Goal: Information Seeking & Learning: Learn about a topic

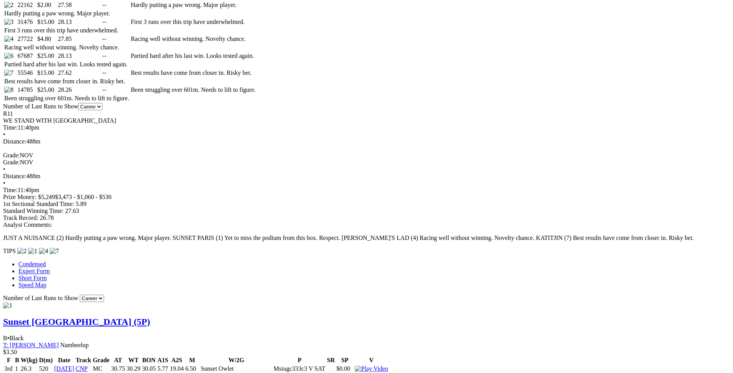
scroll to position [470, 0]
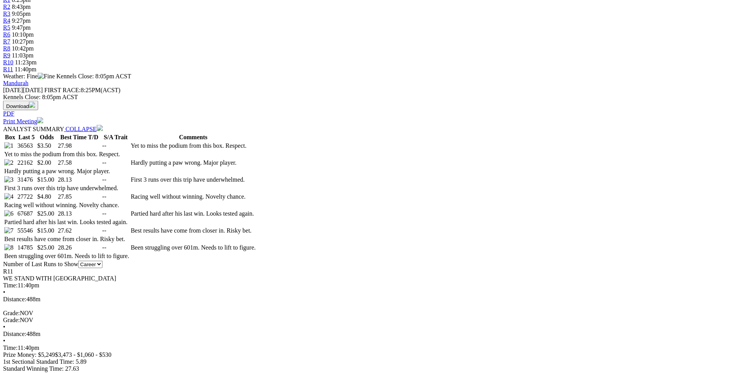
scroll to position [312, 0]
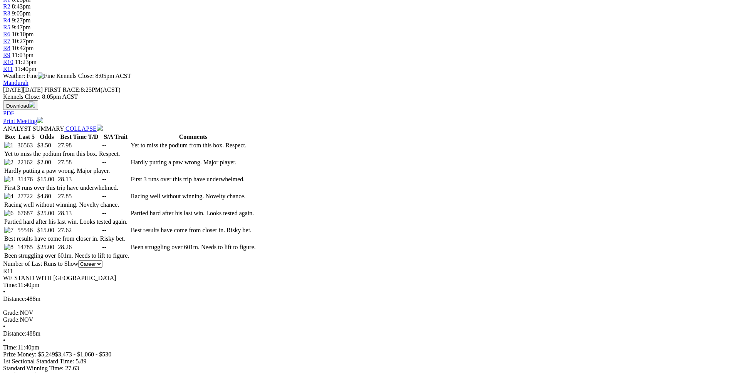
drag, startPoint x: 136, startPoint y: 282, endPoint x: 442, endPoint y: 286, distance: 306.4
drag, startPoint x: 137, startPoint y: 259, endPoint x: 437, endPoint y: 262, distance: 299.5
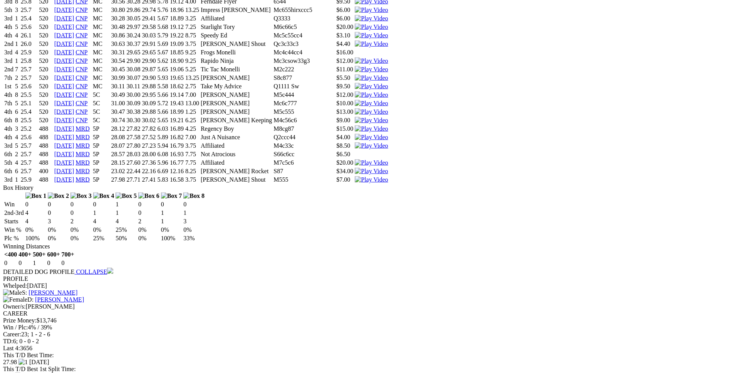
scroll to position [862, 0]
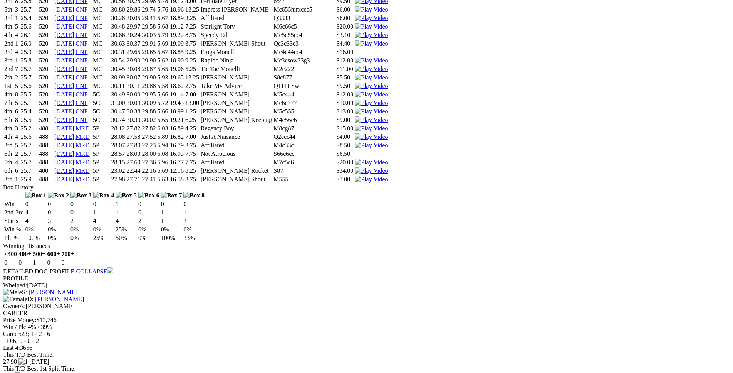
drag, startPoint x: 140, startPoint y: 282, endPoint x: 450, endPoint y: 282, distance: 310.3
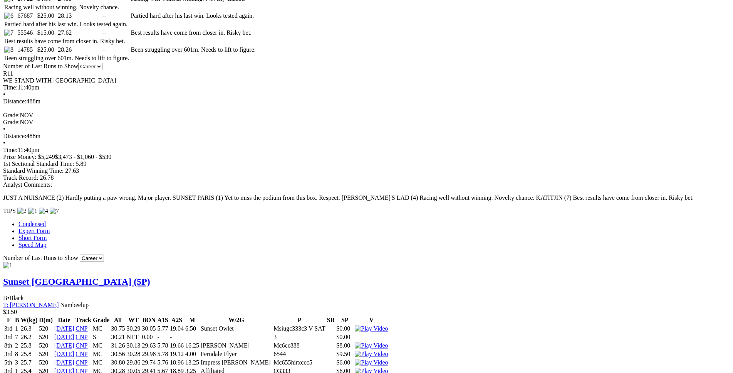
scroll to position [509, 0]
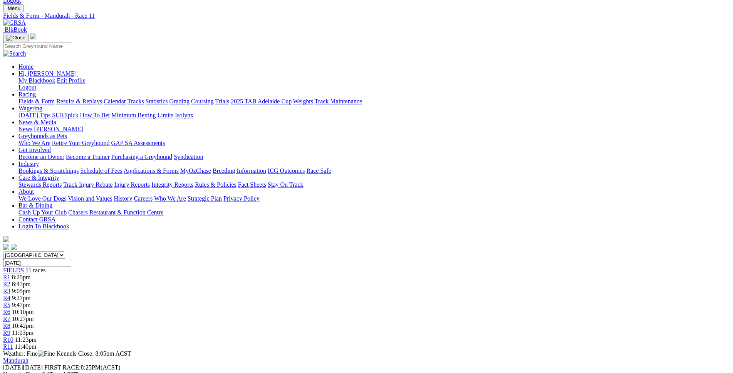
scroll to position [0, 0]
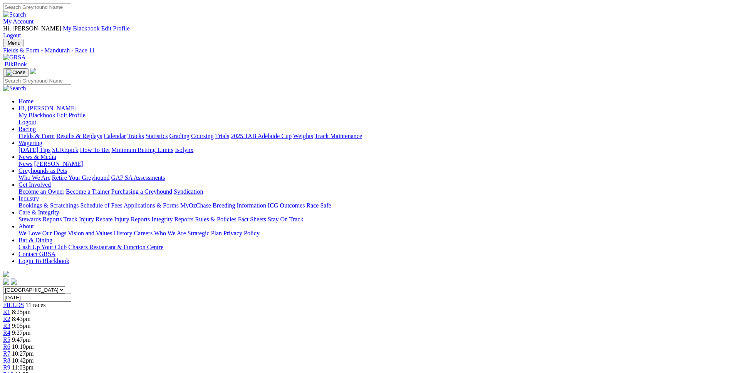
click at [71, 293] on input "Friday, 3 Oct 2025" at bounding box center [37, 297] width 68 height 8
type input "[DATE]"
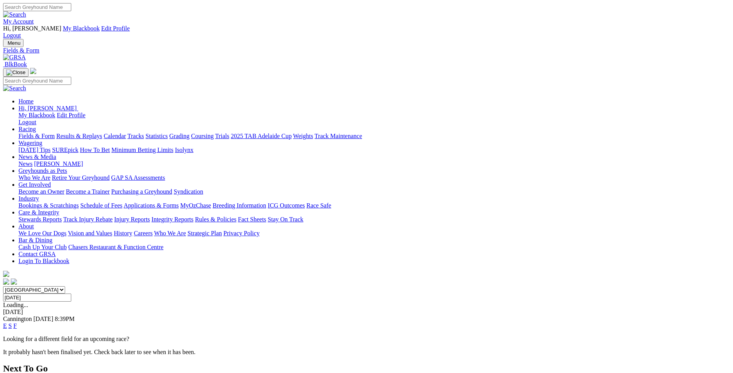
click at [7, 322] on link "E" at bounding box center [5, 325] width 4 height 7
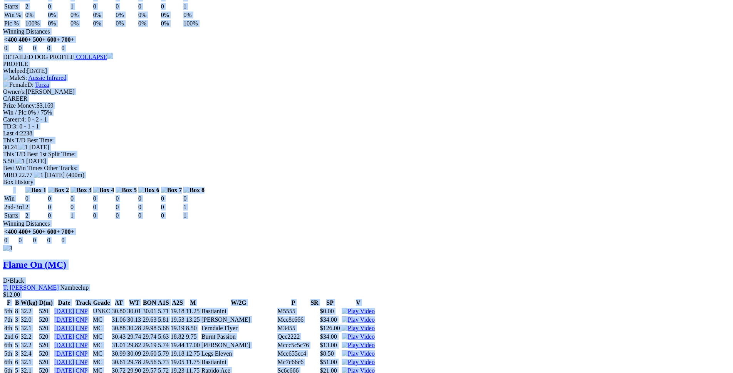
scroll to position [1375, 0]
drag, startPoint x: 114, startPoint y: 168, endPoint x: 613, endPoint y: 262, distance: 507.8
copy div "Licorice Monelli (MC) B • Black T: David Hobby Nambeelup $12.00 F B W(kg) D(m) …"
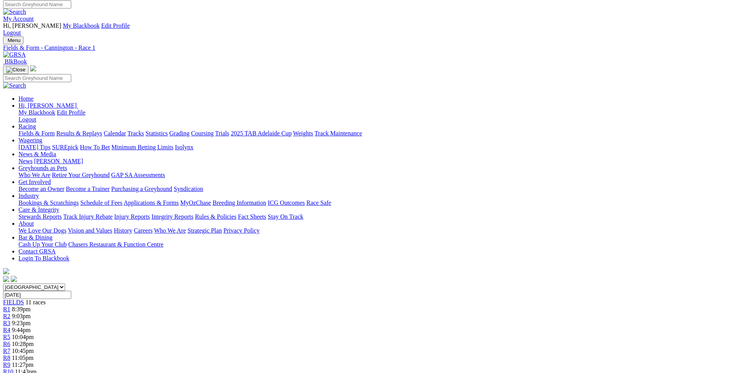
scroll to position [0, 0]
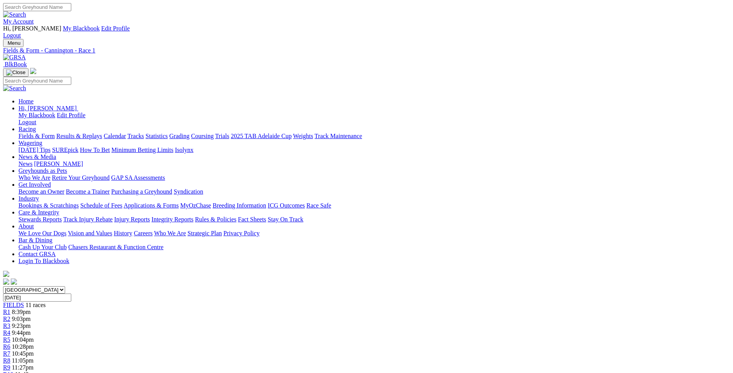
click at [10, 315] on link "R2" at bounding box center [6, 318] width 7 height 7
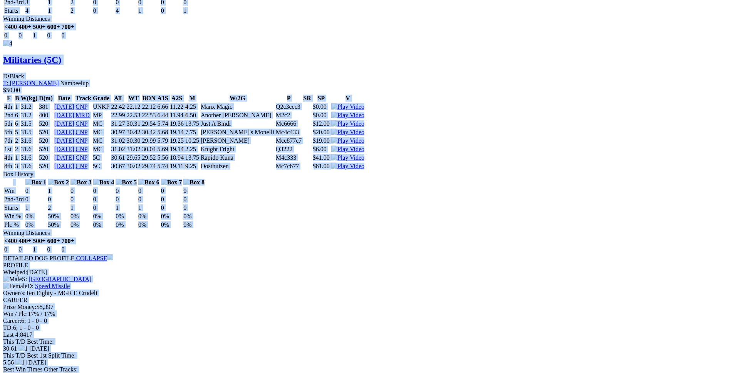
scroll to position [2240, 0]
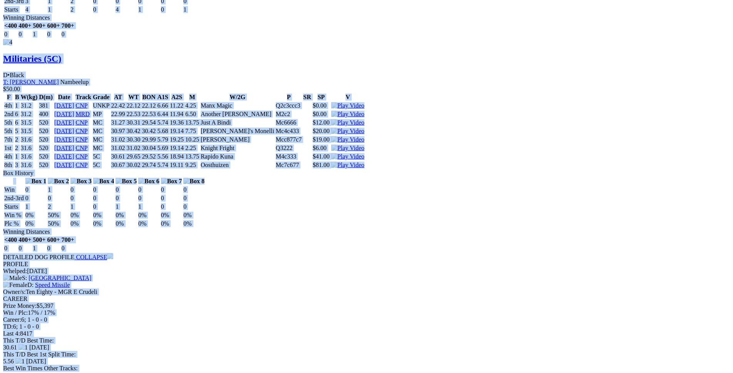
drag, startPoint x: 109, startPoint y: 64, endPoint x: 610, endPoint y: 98, distance: 502.6
copy div "Rambo's Shout (5C) D • Black T: Enzo Crudeli Nambeelup $5.00 F B W(kg) D(m) Dat…"
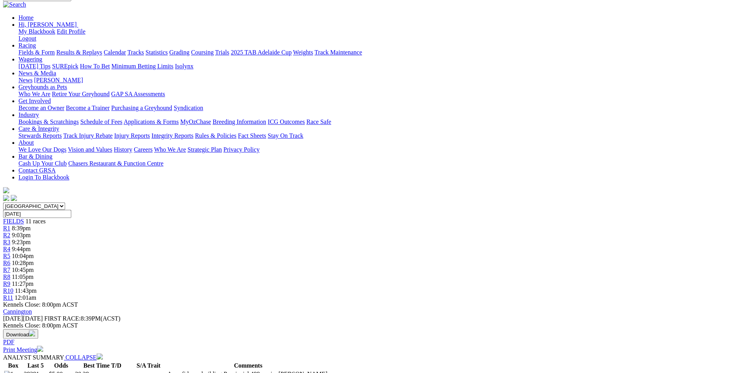
scroll to position [0, 0]
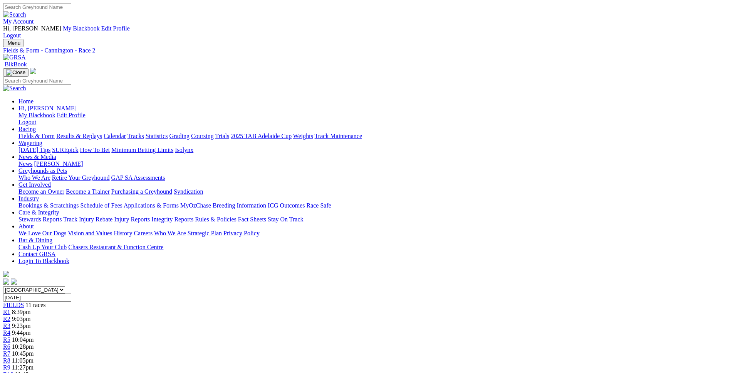
click at [269, 322] on div "R3 9:23pm" at bounding box center [366, 325] width 727 height 7
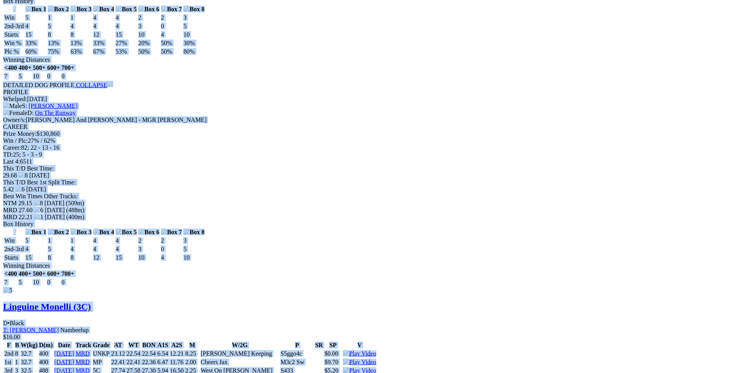
scroll to position [3935, 0]
drag, startPoint x: 111, startPoint y: 189, endPoint x: 616, endPoint y: 246, distance: 508.1
copy div "Timmy Tesla (FFAC) D • Wh & Blue T: Lewis Clay Nambeelup $6.70 F B W(kg) D(m) D…"
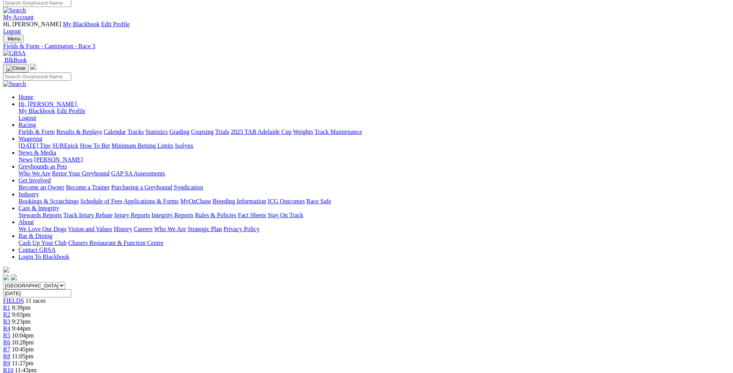
scroll to position [0, 0]
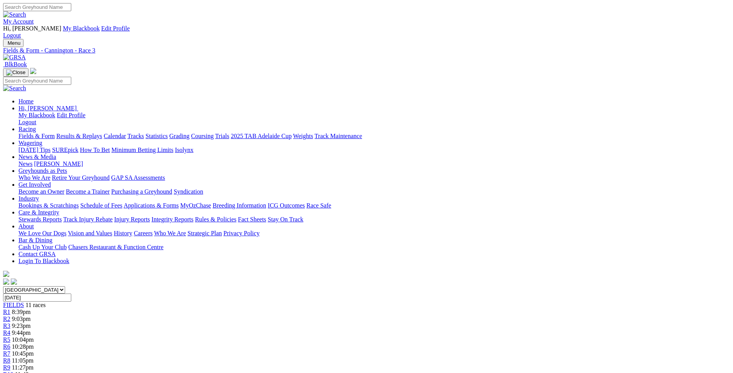
click at [306, 329] on div "R4 9:44pm" at bounding box center [366, 332] width 727 height 7
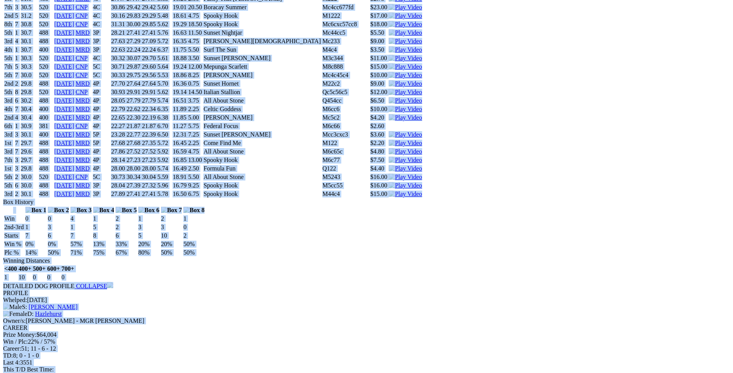
scroll to position [4363, 0]
drag, startPoint x: 114, startPoint y: 60, endPoint x: 617, endPoint y: 245, distance: 536.1
copy div "Spooky Hook (4C) D • Red Bdl T: [PERSON_NAME] $2.90 F B W(kg) D(m) Date Track G…"
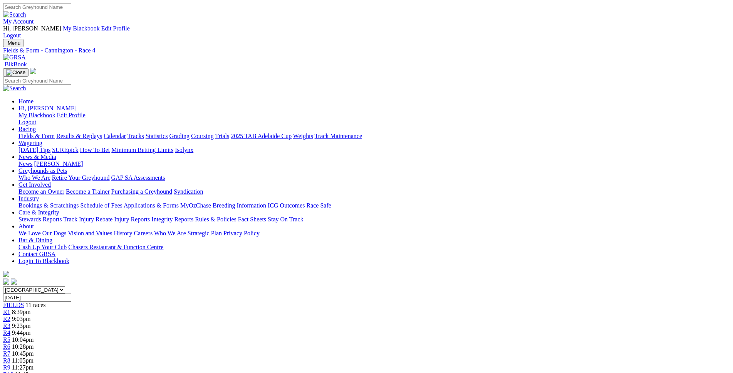
scroll to position [103, 0]
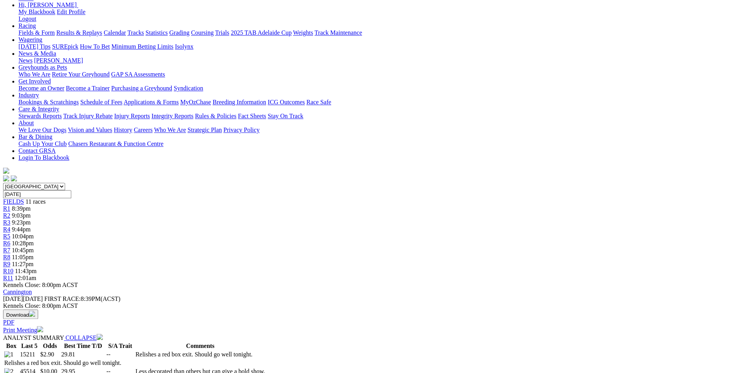
click at [10, 233] on span "R5" at bounding box center [6, 236] width 7 height 7
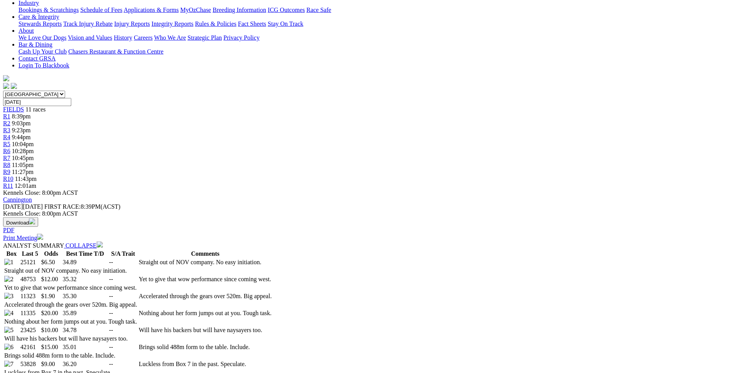
scroll to position [196, 0]
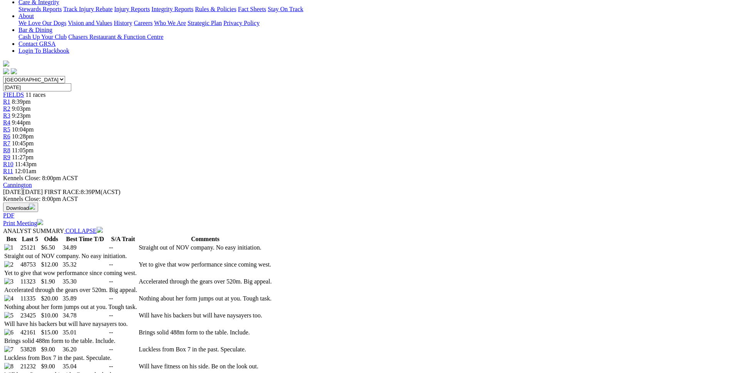
scroll to position [109, 0]
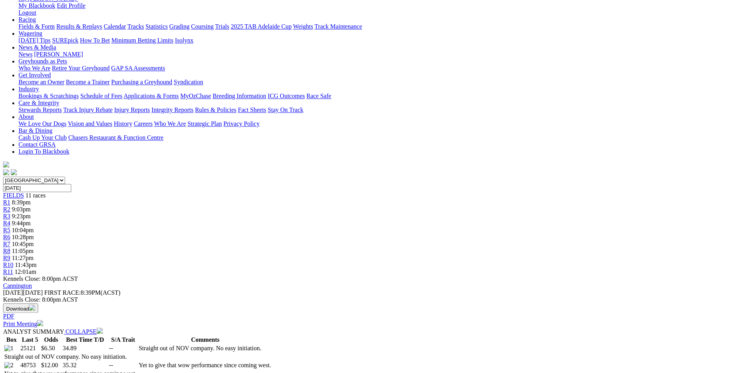
click at [31, 220] on span "9:44pm" at bounding box center [21, 223] width 19 height 7
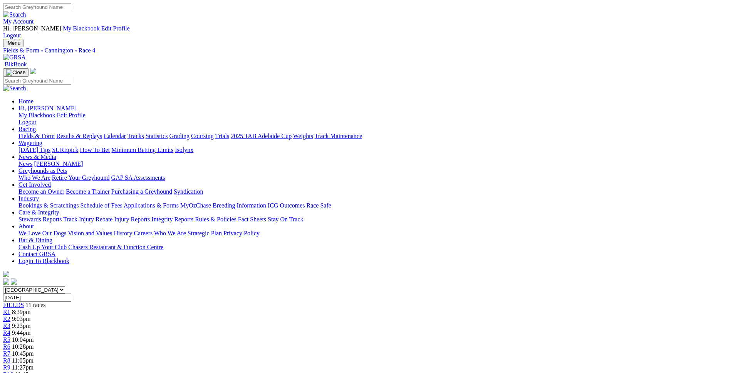
click at [10, 336] on link "R5" at bounding box center [6, 339] width 7 height 7
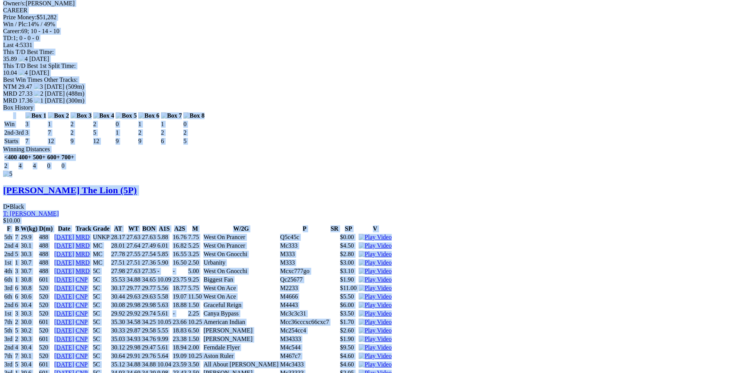
scroll to position [3264, 0]
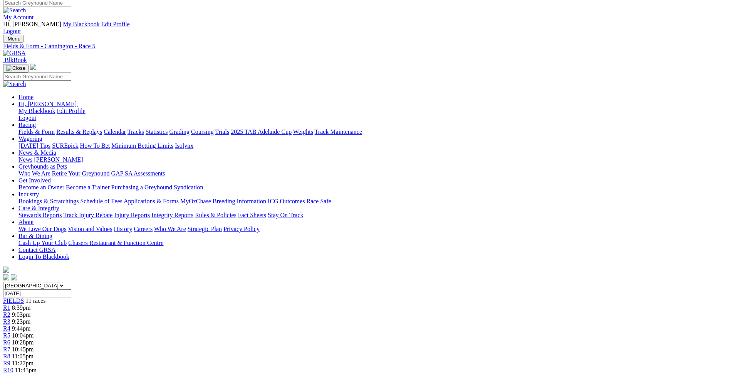
scroll to position [0, 0]
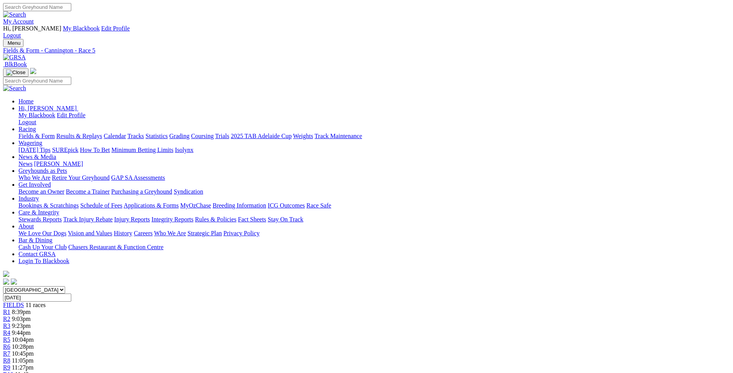
click at [34, 343] on span "10:28pm" at bounding box center [23, 346] width 22 height 7
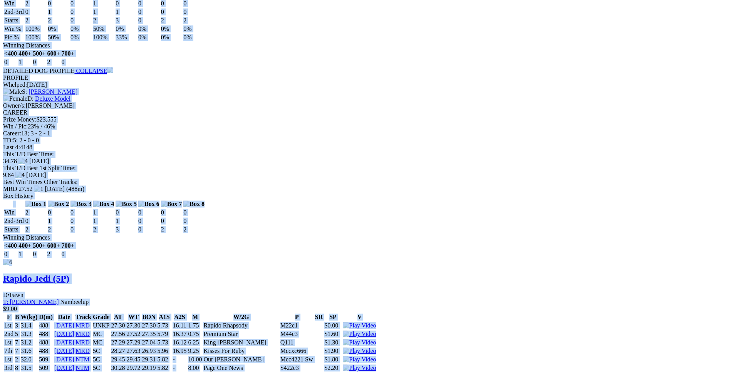
scroll to position [3577, 0]
drag, startPoint x: 113, startPoint y: 141, endPoint x: 613, endPoint y: 207, distance: 504.2
copy div "Ballistic Bliss (5P) D • Black T: Enzo Crudeli Nambeelup $12.00 F B W(kg) D(m) …"
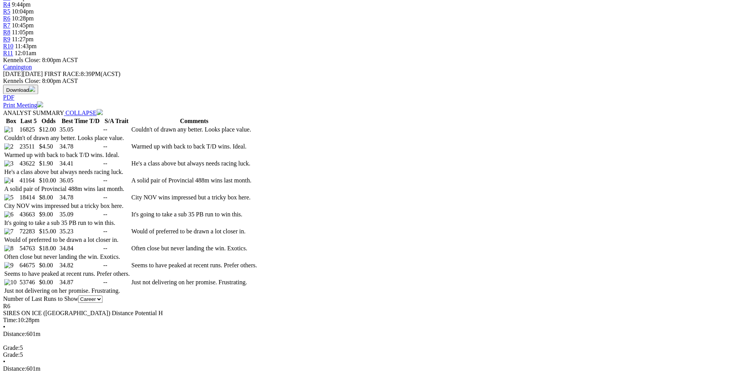
scroll to position [0, 0]
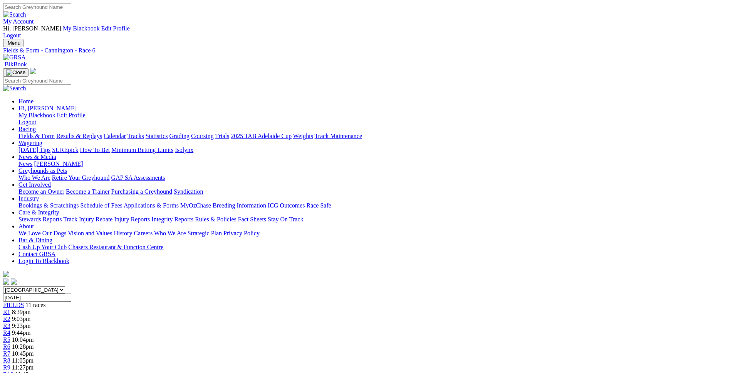
click at [429, 350] on div "R7 10:45pm" at bounding box center [366, 353] width 727 height 7
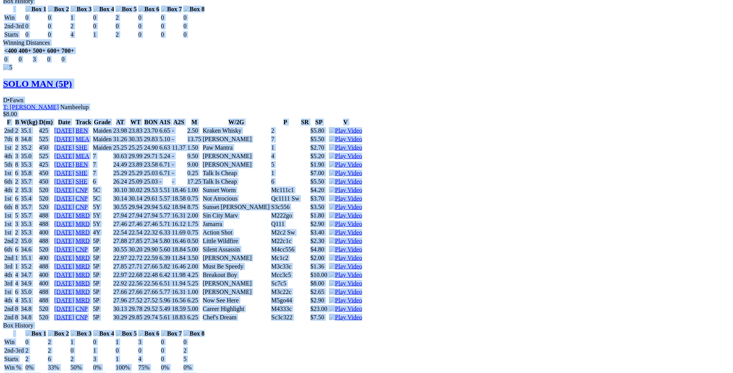
scroll to position [2673, 0]
drag, startPoint x: 112, startPoint y: 101, endPoint x: 613, endPoint y: 141, distance: 502.7
copy div "Chef's Dream (5P) B • Black T: Christine Robartson Stake Hill $2.80 F B W(kg) D…"
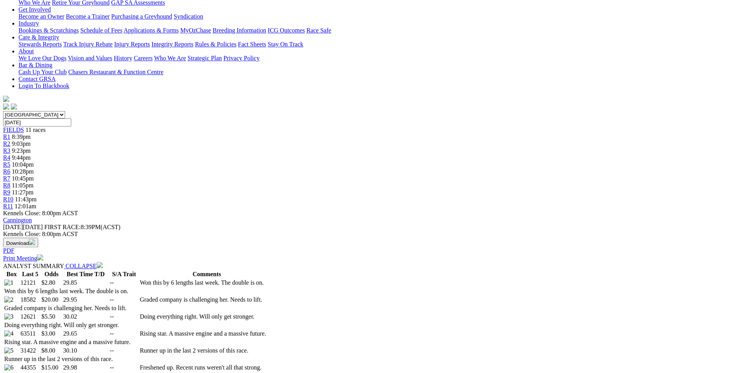
scroll to position [0, 0]
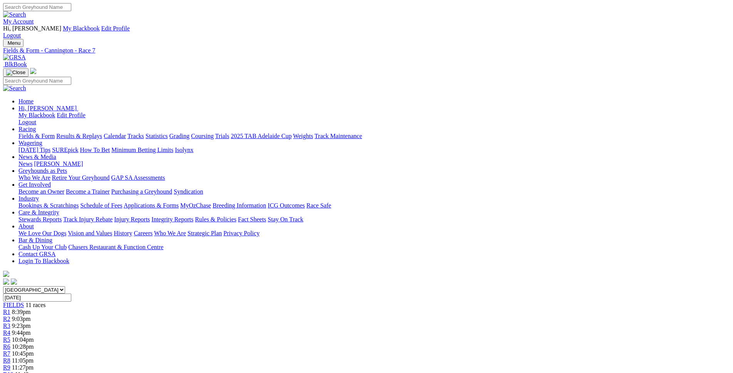
click at [10, 357] on link "R8" at bounding box center [6, 360] width 7 height 7
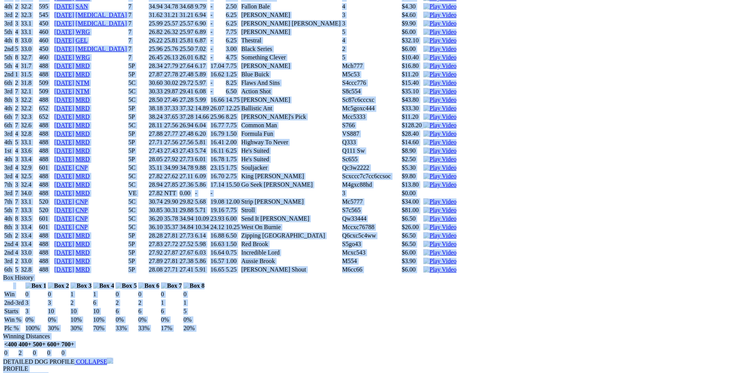
scroll to position [2044, 0]
drag, startPoint x: 111, startPoint y: 124, endPoint x: 609, endPoint y: 177, distance: 500.7
copy div "Urbanity (5C) B • Blue Fwn T: [PERSON_NAME] $1.70 F B W(kg) D(m) Date Track Gra…"
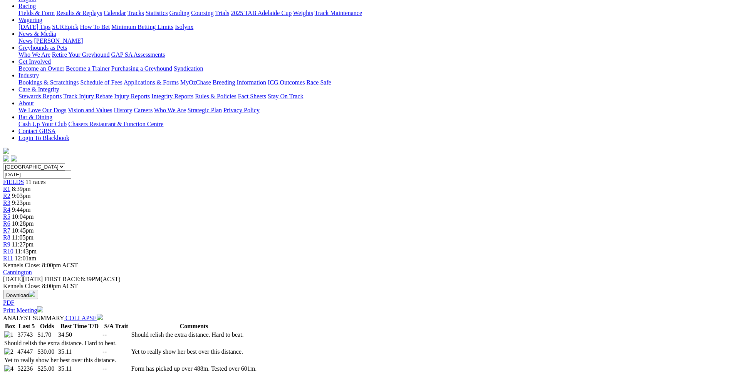
scroll to position [0, 0]
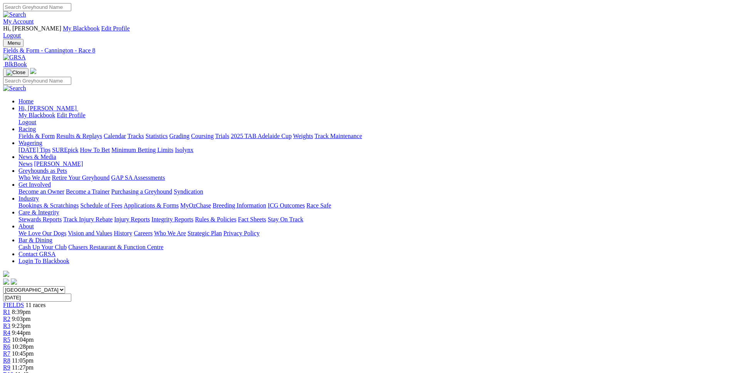
click at [512, 364] on div "R9 11:27pm" at bounding box center [366, 367] width 727 height 7
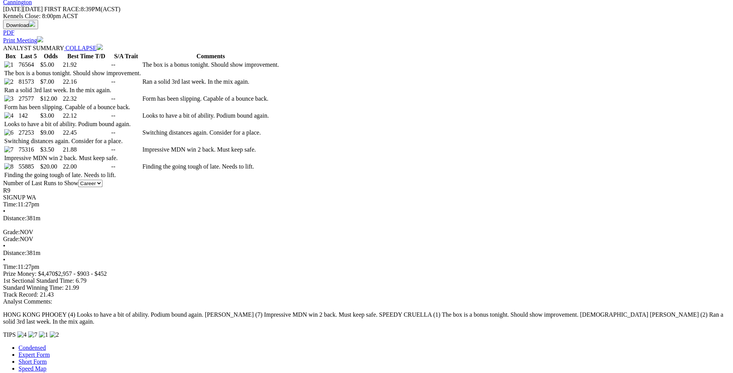
scroll to position [393, 0]
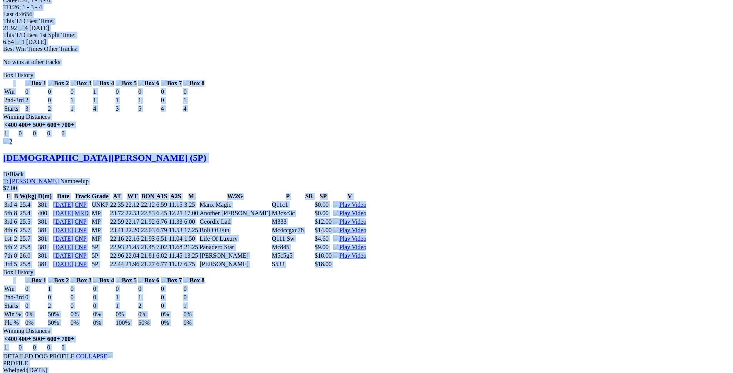
scroll to position [1219, 0]
drag, startPoint x: 112, startPoint y: 24, endPoint x: 612, endPoint y: 192, distance: 527.4
copy div "Speedy Cruella (5P) B • Black T: [PERSON_NAME] $5.00 F B W(kg) D(m) Date Track …"
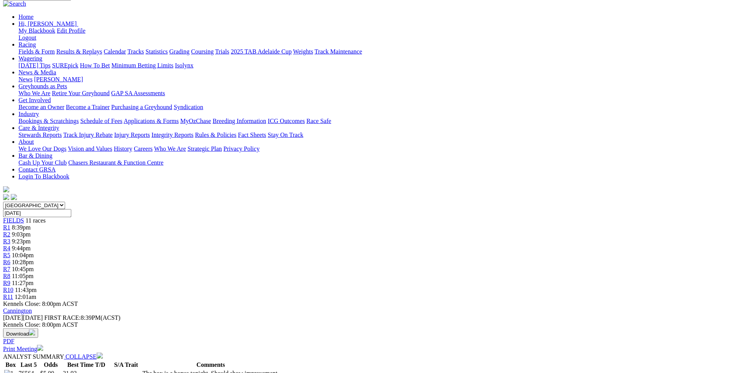
scroll to position [0, 0]
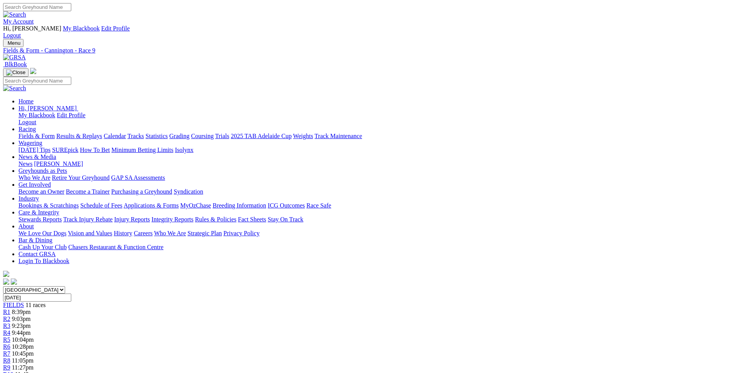
click at [37, 371] on span "11:43pm" at bounding box center [26, 374] width 22 height 7
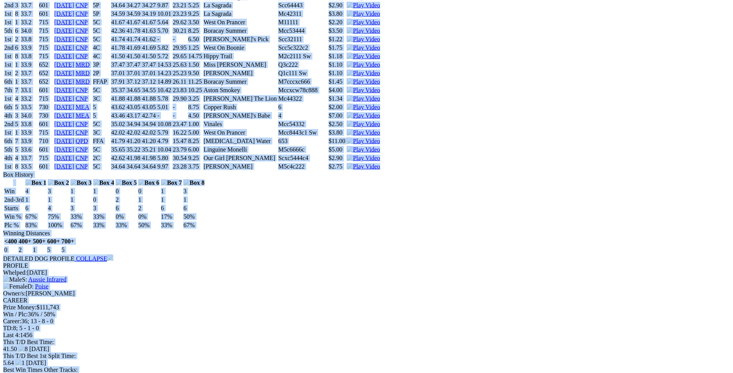
scroll to position [2201, 0]
drag, startPoint x: 110, startPoint y: 113, endPoint x: 602, endPoint y: 108, distance: 492.6
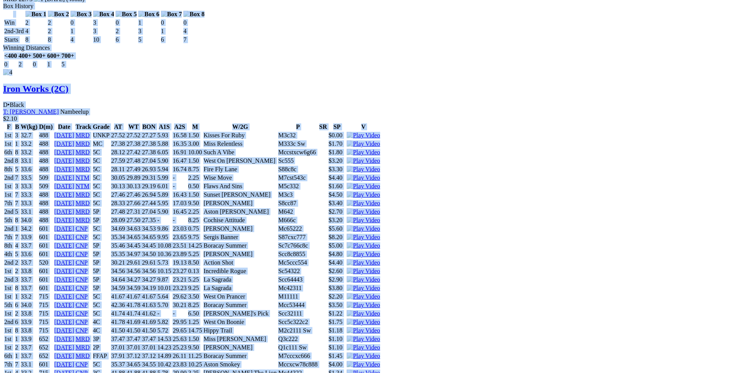
scroll to position [1926, 0]
copy div "Just A Lad (5C) D • Black T: [PERSON_NAME] $28.00 F B W(kg) D(m) Date Track Gra…"
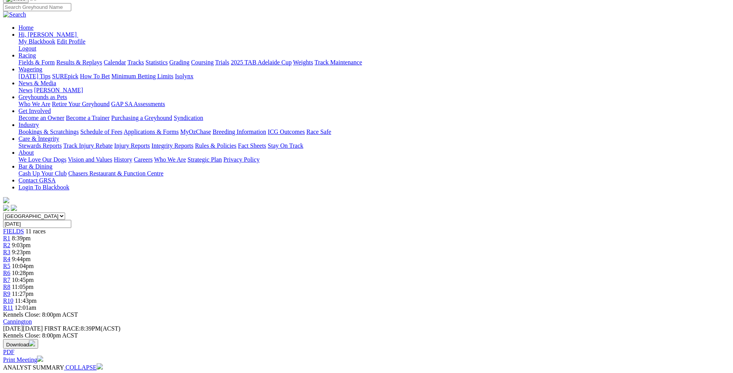
scroll to position [68, 0]
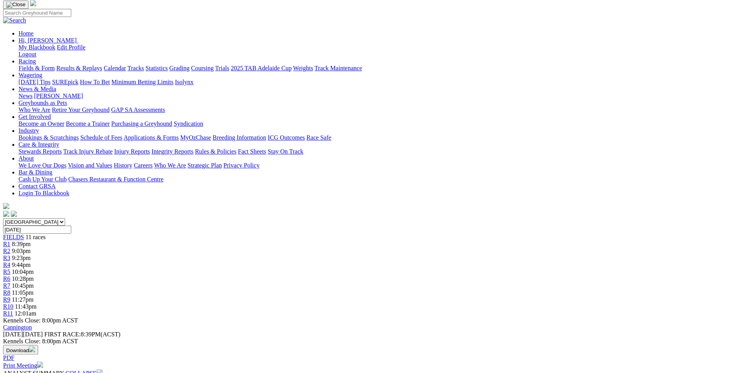
click at [13, 310] on link "R11" at bounding box center [8, 313] width 10 height 7
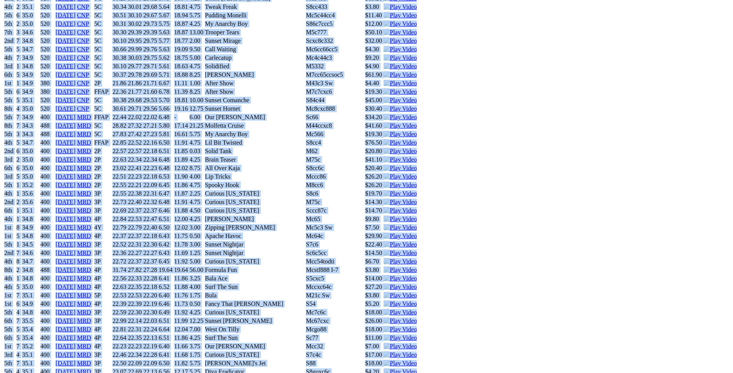
scroll to position [4166, 0]
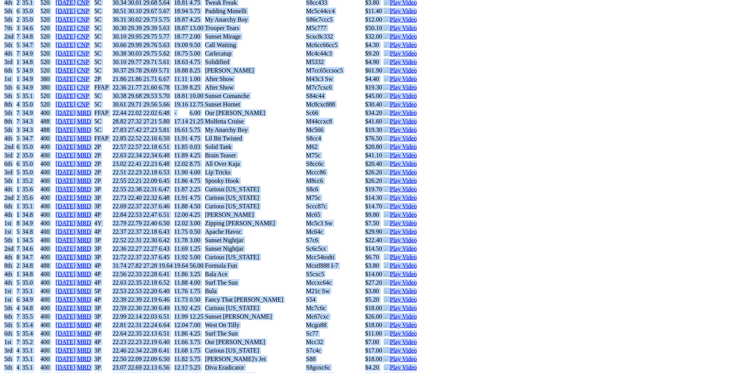
drag, startPoint x: 110, startPoint y: 60, endPoint x: 619, endPoint y: 195, distance: 527.1
copy div "Cappadora (5P) B • Fawn T: Justin Wood Nambeelup $6.00 F B W(kg) D(m) Date Trac…"
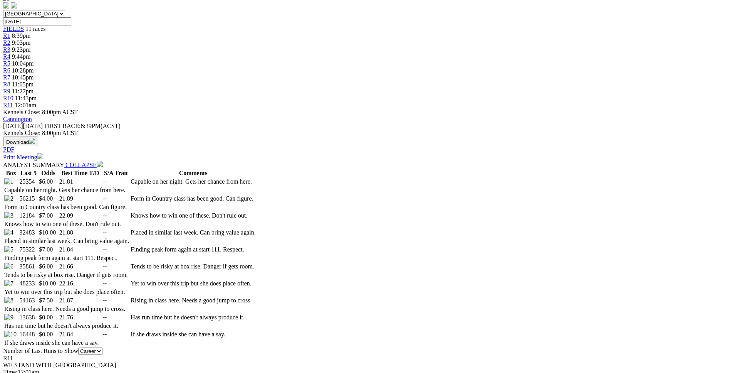
scroll to position [275, 0]
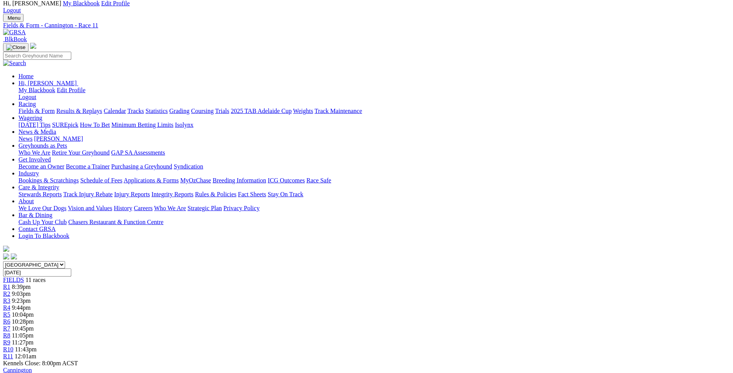
scroll to position [0, 0]
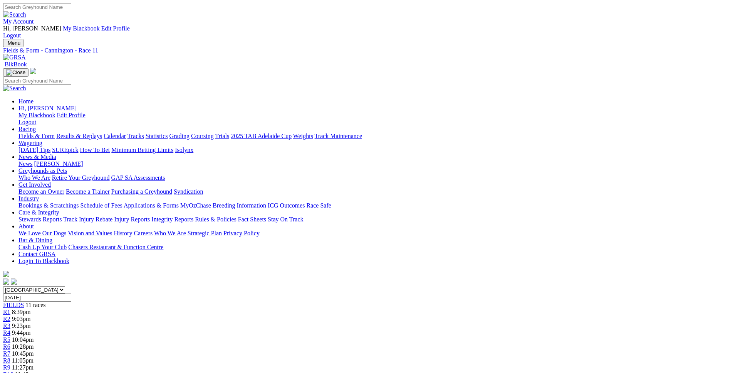
click at [10, 308] on span "R1" at bounding box center [6, 311] width 7 height 7
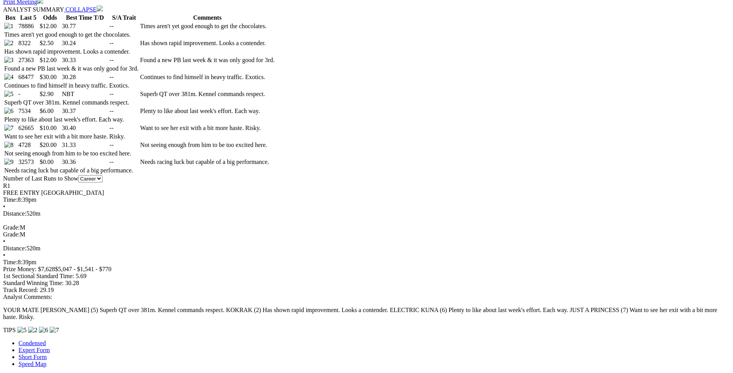
scroll to position [432, 0]
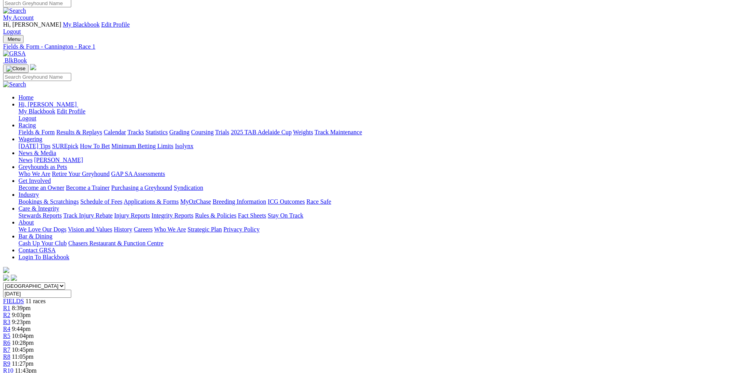
scroll to position [0, 0]
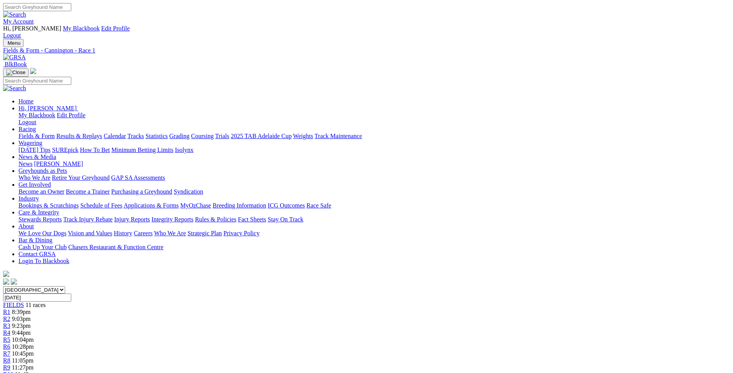
click at [10, 315] on span "R2" at bounding box center [6, 318] width 7 height 7
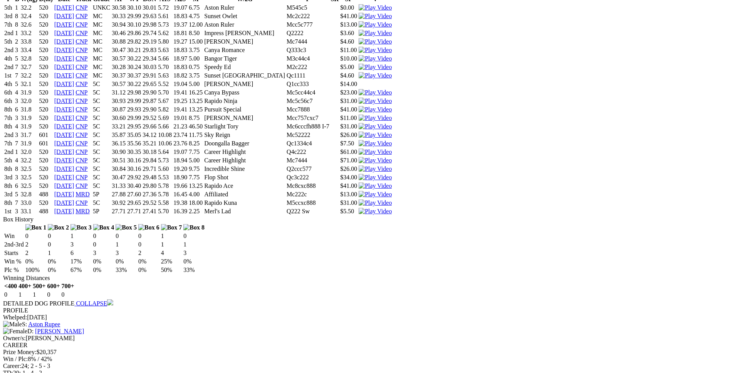
scroll to position [898, 0]
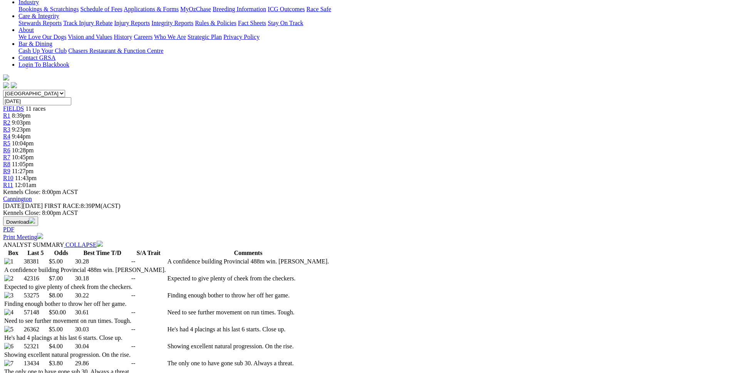
scroll to position [0, 0]
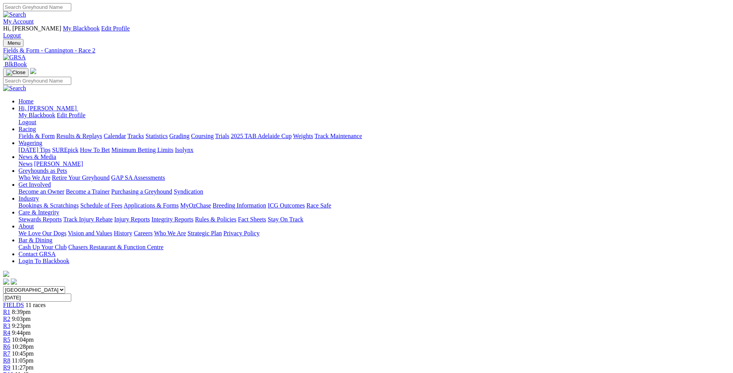
click at [31, 322] on span "9:23pm" at bounding box center [21, 325] width 19 height 7
click at [31, 329] on span "9:44pm" at bounding box center [21, 332] width 19 height 7
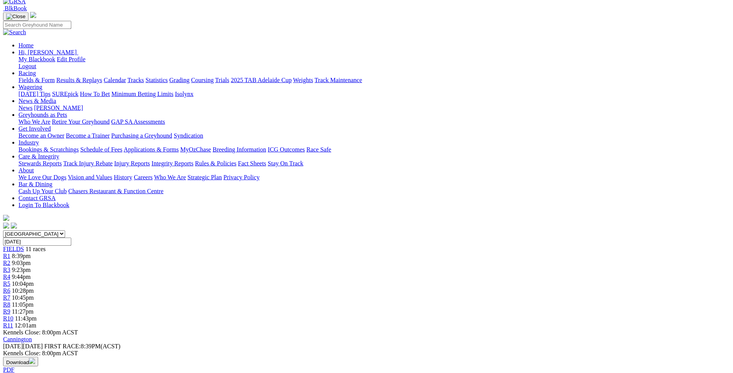
scroll to position [79, 0]
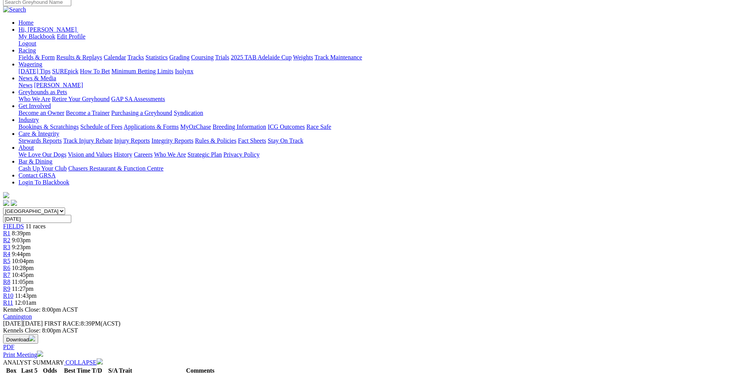
click at [10, 257] on link "R5" at bounding box center [6, 260] width 7 height 7
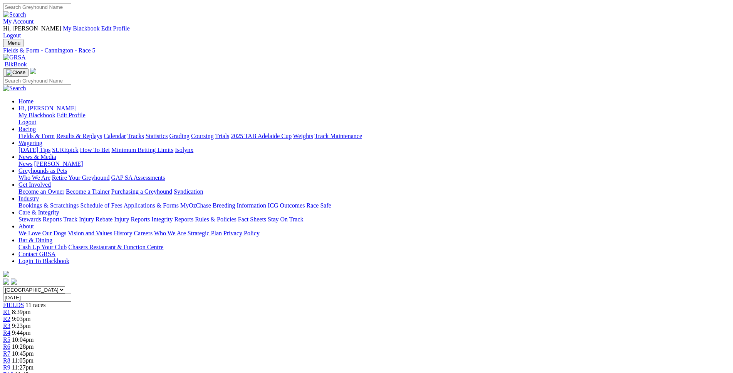
click at [389, 343] on div "R6 10:28pm" at bounding box center [366, 346] width 727 height 7
click at [34, 350] on span "10:45pm" at bounding box center [23, 353] width 22 height 7
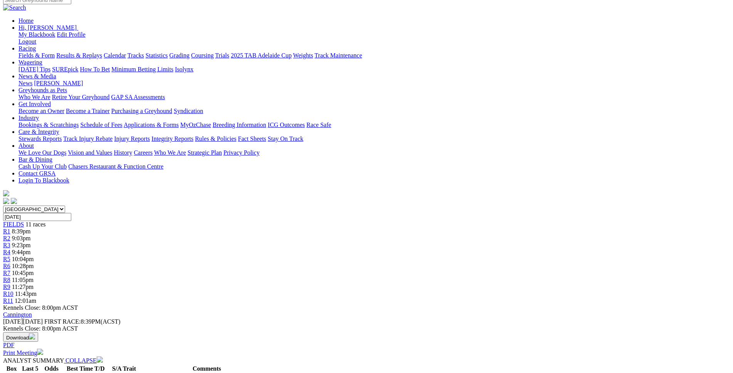
scroll to position [79, 0]
